Goal: Check status

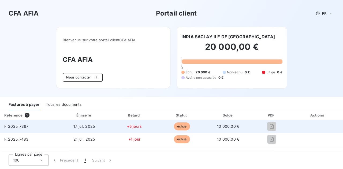
click at [179, 126] on span "échue" at bounding box center [182, 127] width 16 height 8
click at [23, 128] on span "F_2025_7367" at bounding box center [16, 126] width 24 height 5
click at [19, 127] on span "F_2025_7367" at bounding box center [16, 126] width 24 height 5
click at [13, 127] on span "F_2025_7367" at bounding box center [16, 126] width 24 height 5
drag, startPoint x: 27, startPoint y: 127, endPoint x: 5, endPoint y: 127, distance: 22.3
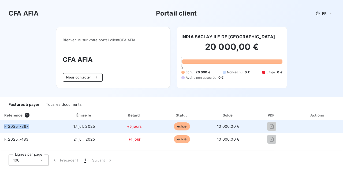
click at [5, 127] on span "F_2025_7367" at bounding box center [16, 126] width 24 height 5
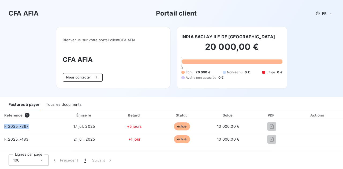
copy span "F_2025_7367"
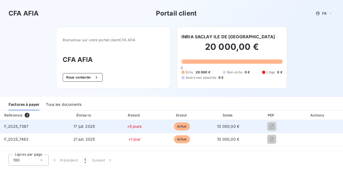
click at [180, 127] on span "échue" at bounding box center [182, 127] width 16 height 8
click at [72, 128] on td "17 juil. 2025" at bounding box center [84, 126] width 52 height 13
click at [183, 127] on span "échue" at bounding box center [182, 127] width 16 height 8
click at [21, 124] on span "F_2025_7367" at bounding box center [16, 126] width 24 height 5
click at [21, 127] on span "F_2025_7367" at bounding box center [16, 126] width 24 height 5
